Goal: Task Accomplishment & Management: Manage account settings

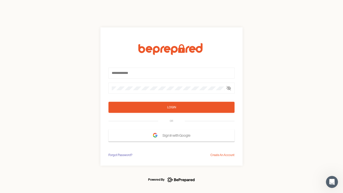
click at [171, 96] on form "Login OR Sign In with Google" at bounding box center [171, 92] width 126 height 98
click at [229, 88] on icon at bounding box center [229, 88] width 4 height 4
click at [171, 107] on div "Login" at bounding box center [171, 107] width 9 height 5
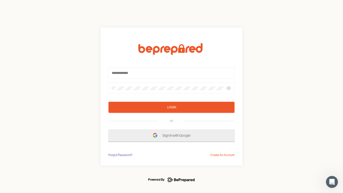
click at [171, 135] on span "Sign In with Google" at bounding box center [177, 135] width 30 height 9
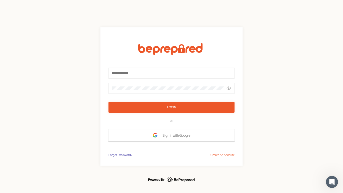
click at [120, 155] on div "Forgot Password?" at bounding box center [120, 154] width 24 height 5
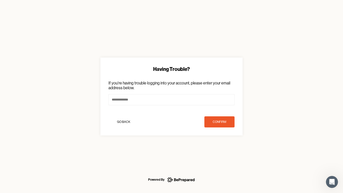
click at [222, 155] on div "Having Trouble? If you're having trouble logging into your account, please ente…" at bounding box center [171, 96] width 343 height 193
click at [332, 182] on icon "Open Intercom Messenger" at bounding box center [332, 182] width 8 height 8
